Goal: Find specific page/section: Find specific page/section

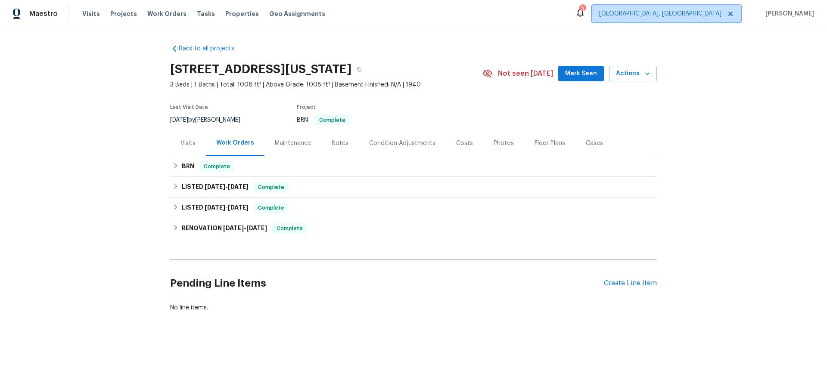
click at [682, 19] on span "[GEOGRAPHIC_DATA], [GEOGRAPHIC_DATA]" at bounding box center [666, 13] width 149 height 17
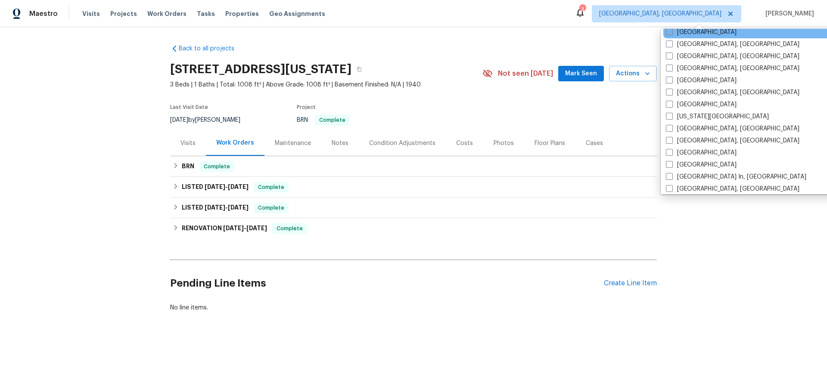
scroll to position [340, 0]
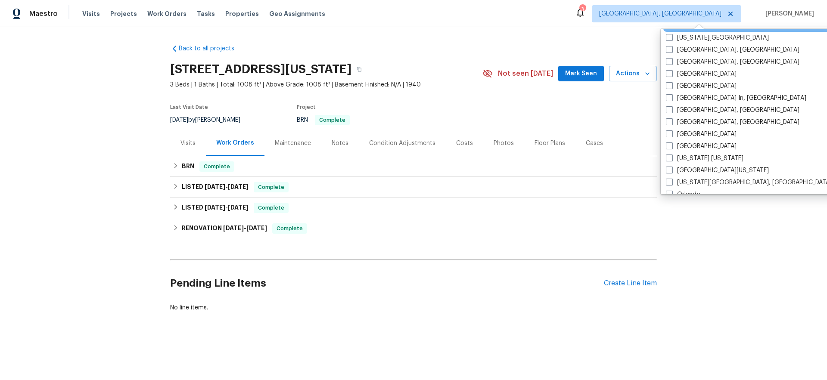
click at [674, 30] on label "[GEOGRAPHIC_DATA]" at bounding box center [701, 26] width 71 height 9
click at [671, 27] on input "[GEOGRAPHIC_DATA]" at bounding box center [669, 25] width 6 height 6
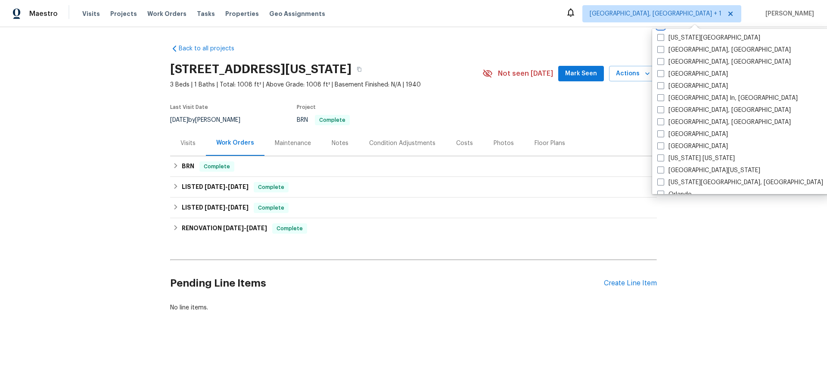
scroll to position [239, 0]
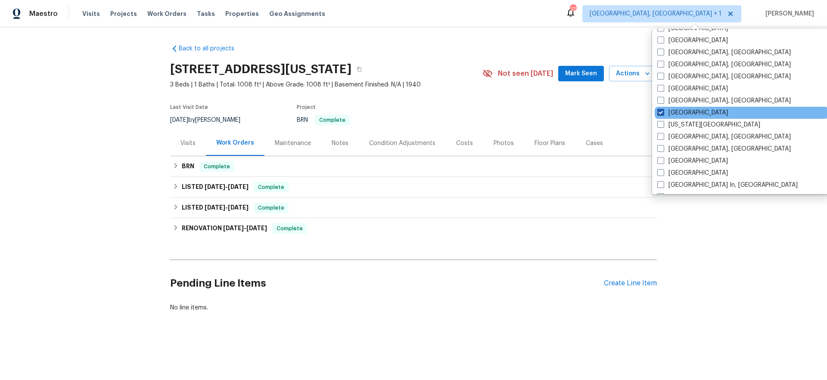
click at [659, 109] on span at bounding box center [660, 112] width 7 height 7
click at [659, 109] on input "[GEOGRAPHIC_DATA]" at bounding box center [660, 112] width 6 height 6
checkbox input "false"
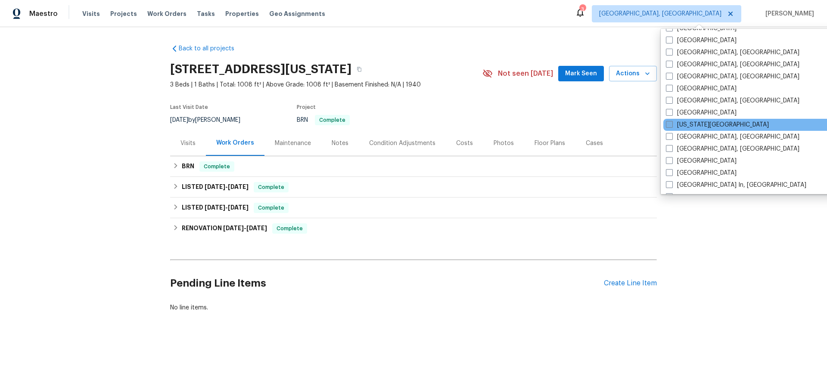
click at [670, 123] on span at bounding box center [669, 124] width 7 height 7
click at [670, 123] on input "[US_STATE][GEOGRAPHIC_DATA]" at bounding box center [669, 124] width 6 height 6
checkbox input "true"
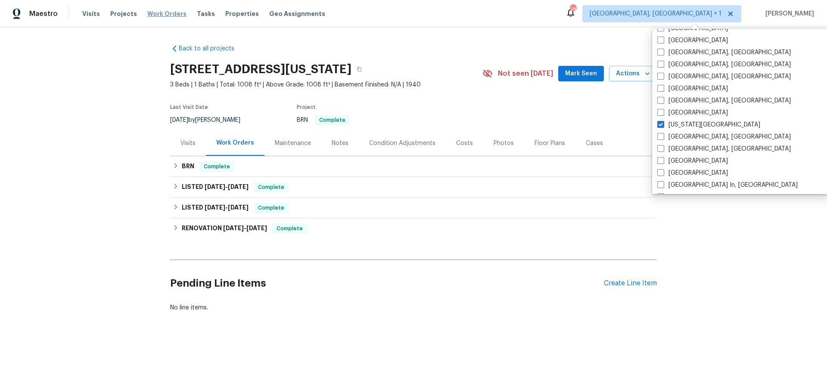
click at [155, 12] on span "Work Orders" at bounding box center [166, 13] width 39 height 9
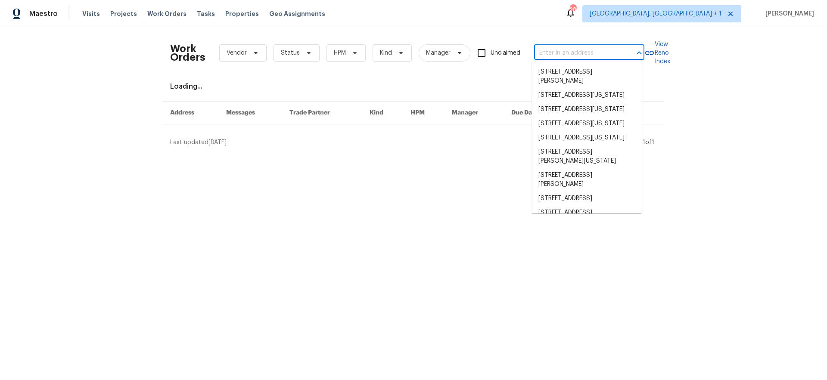
click at [564, 59] on body "Maestro Visits Projects Work Orders Tasks Properties Geo Assignments 28 [GEOGRA…" at bounding box center [413, 77] width 827 height 154
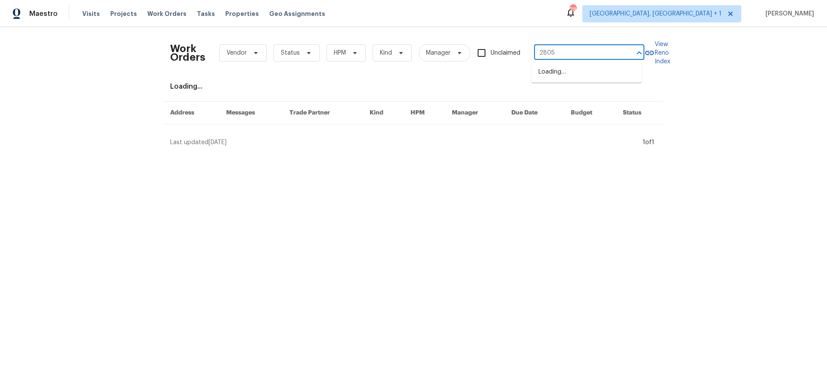
type input "2805"
click at [562, 70] on li "[STREET_ADDRESS][PERSON_NAME][US_STATE]" at bounding box center [586, 76] width 110 height 23
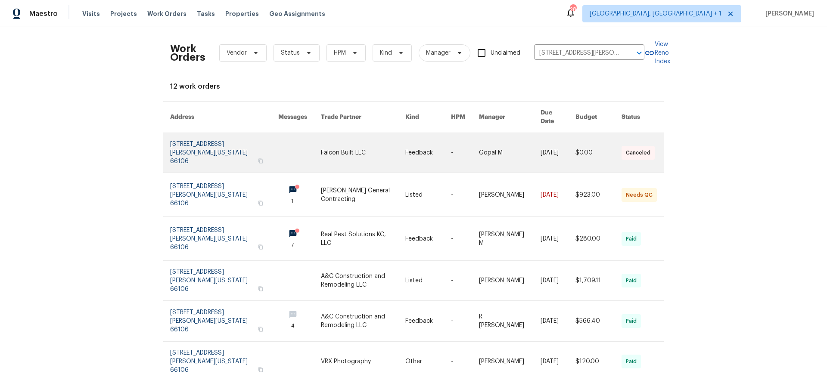
click at [223, 135] on link at bounding box center [224, 153] width 108 height 40
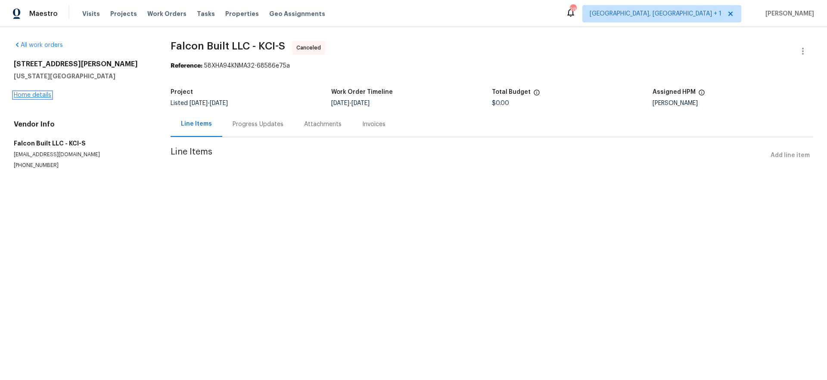
click at [42, 94] on link "Home details" at bounding box center [32, 95] width 37 height 6
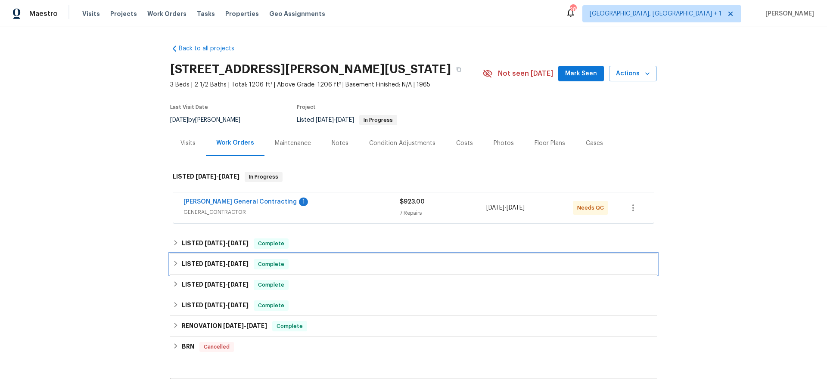
click at [191, 264] on h6 "LISTED [DATE] - [DATE]" at bounding box center [215, 264] width 67 height 10
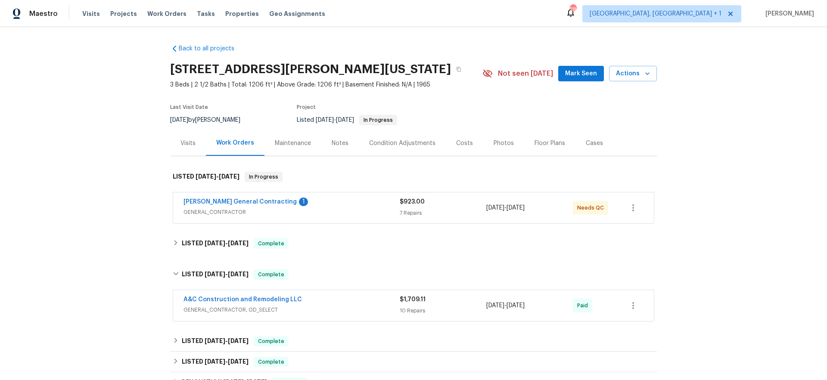
click at [298, 301] on div "A&C Construction and Remodeling LLC" at bounding box center [291, 300] width 216 height 10
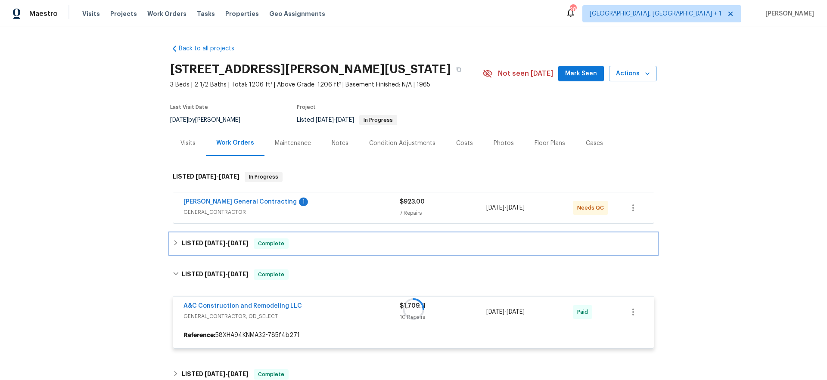
click at [289, 242] on div "LISTED [DATE] - [DATE] Complete" at bounding box center [413, 244] width 481 height 10
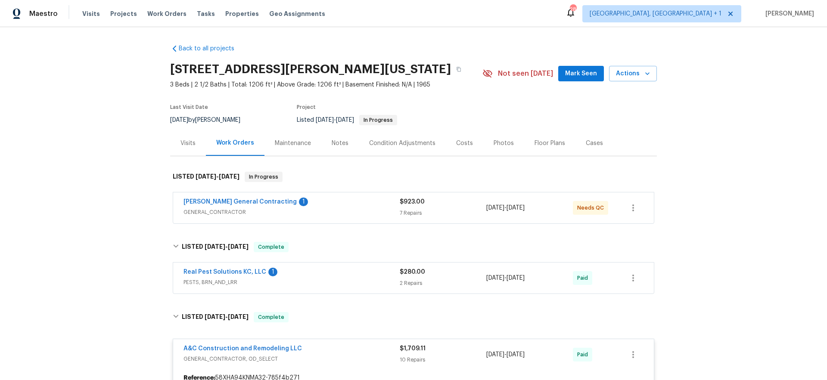
click at [326, 271] on div "Real Pest Solutions KC, LLC 1" at bounding box center [291, 273] width 216 height 10
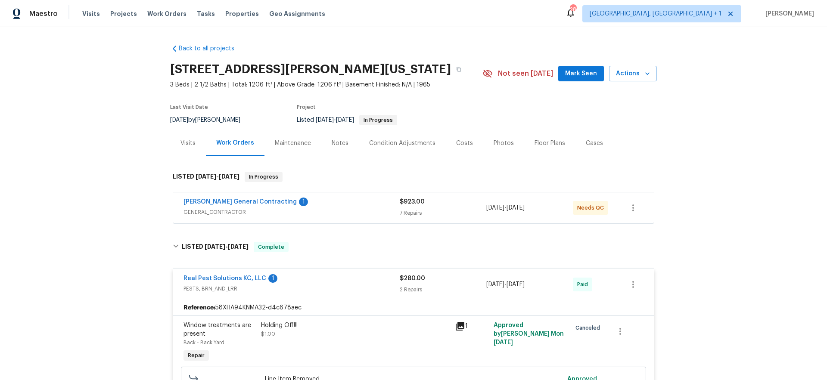
click at [326, 199] on div "[PERSON_NAME] General Contracting 1" at bounding box center [291, 203] width 216 height 10
